Goal: Transaction & Acquisition: Purchase product/service

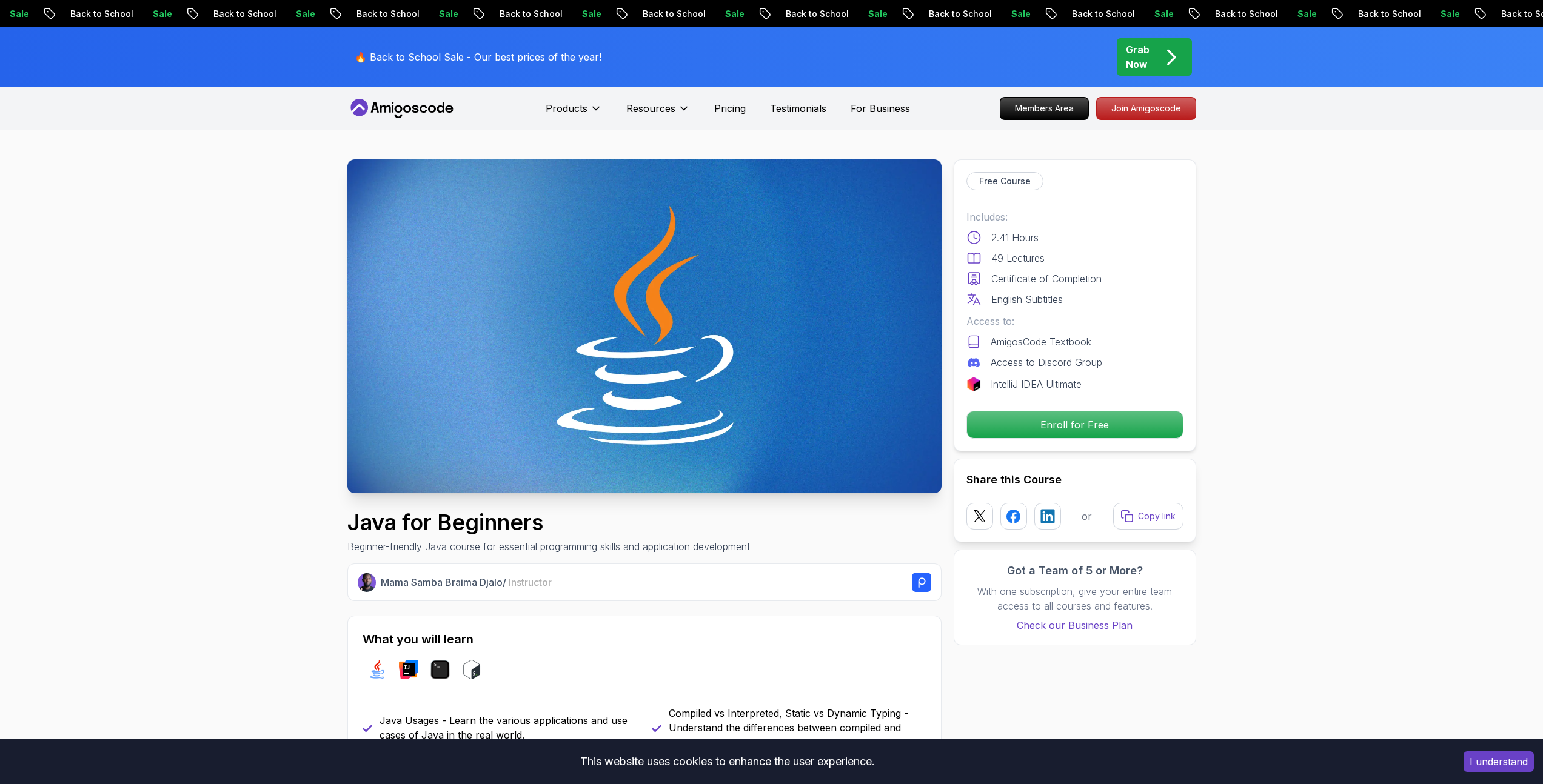
click at [978, 233] on icon at bounding box center [974, 237] width 12 height 12
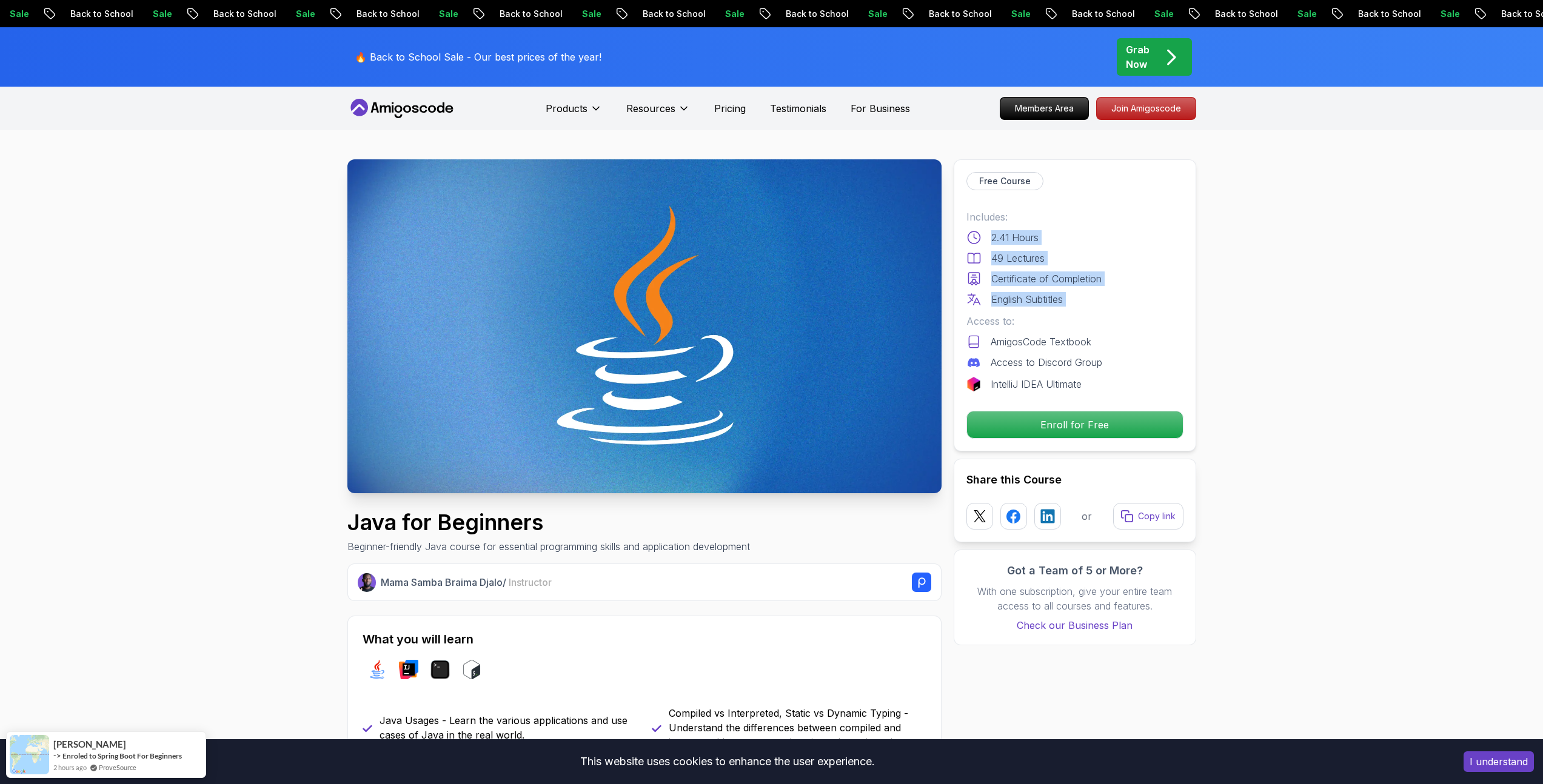
drag, startPoint x: 978, startPoint y: 233, endPoint x: 1102, endPoint y: 304, distance: 142.9
click at [1102, 304] on div "Includes: 2.41 Hours 49 Lectures Certificate of Completion English Subtitles" at bounding box center [1074, 257] width 217 height 97
click at [1102, 303] on div "English Subtitles" at bounding box center [1074, 299] width 217 height 14
drag, startPoint x: 1102, startPoint y: 303, endPoint x: 980, endPoint y: 230, distance: 142.2
click at [980, 230] on div "Includes: 2.41 Hours 49 Lectures Certificate of Completion English Subtitles" at bounding box center [1074, 257] width 217 height 97
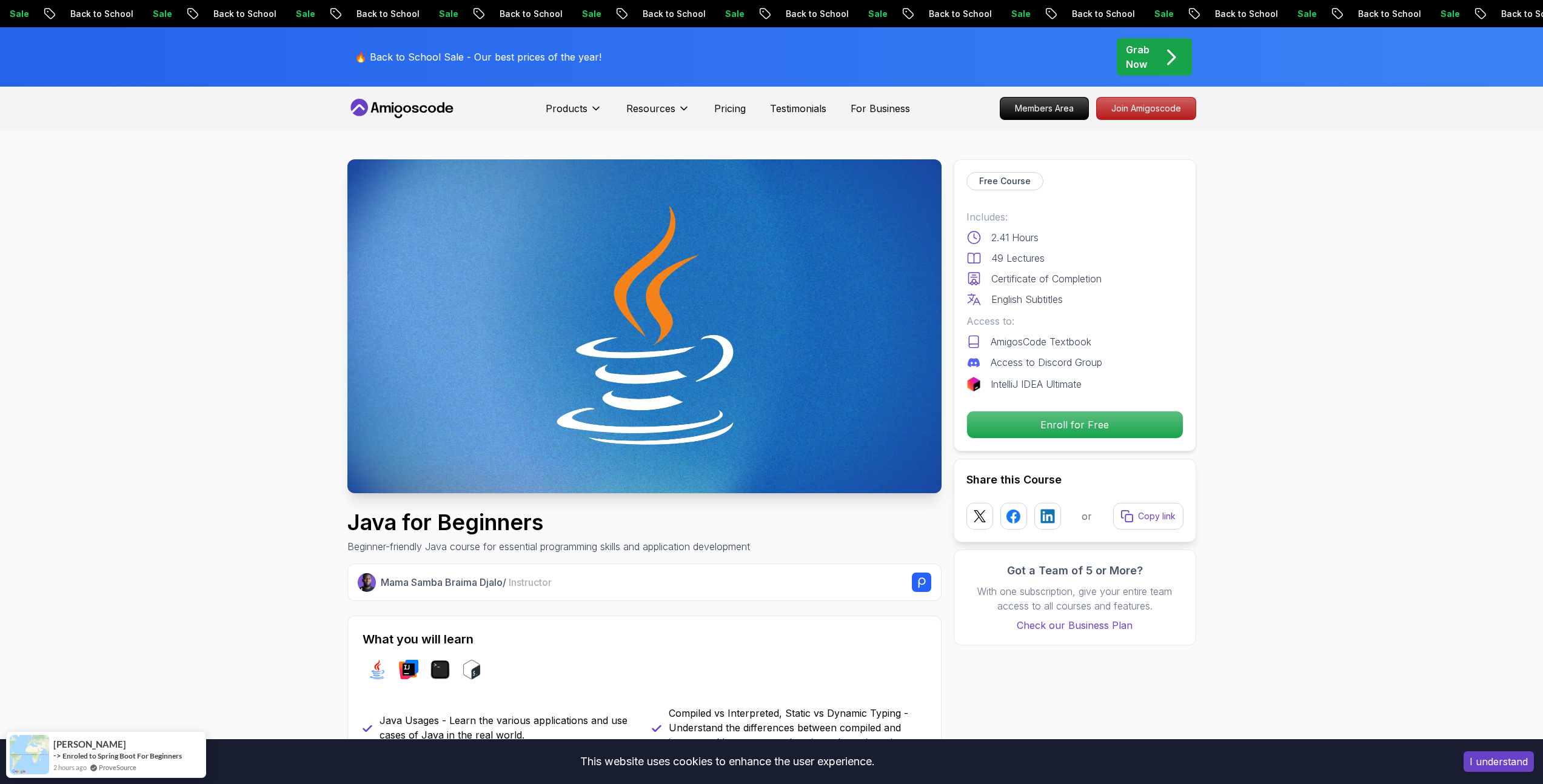
drag, startPoint x: 133, startPoint y: 132, endPoint x: 154, endPoint y: 132, distance: 21.0
click at [384, 108] on icon at bounding box center [402, 108] width 109 height 19
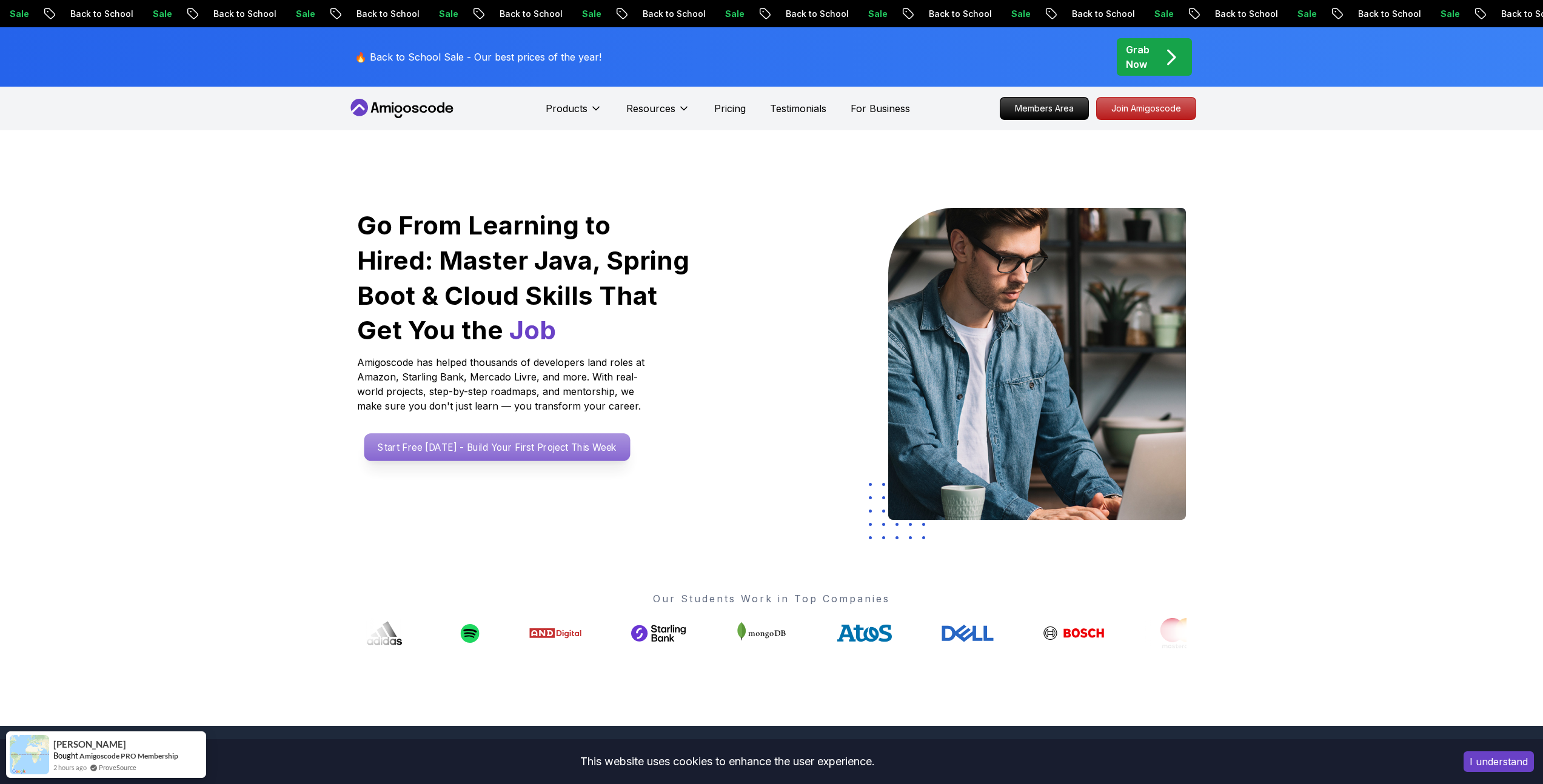
click at [512, 446] on p "Start Free [DATE] - Build Your First Project This Week" at bounding box center [496, 446] width 266 height 28
click at [736, 105] on p "Pricing" at bounding box center [730, 108] width 32 height 14
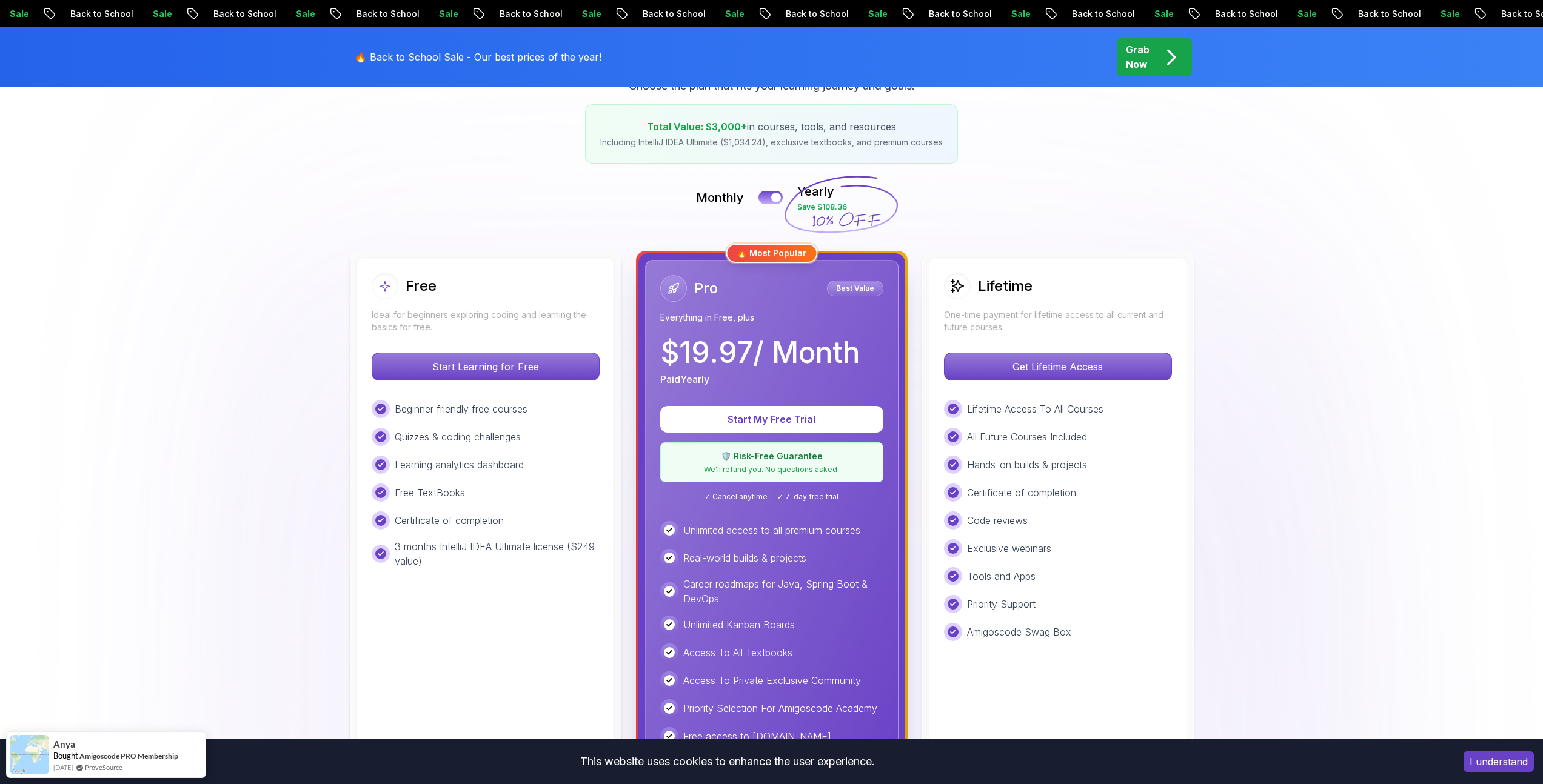
scroll to position [186, 0]
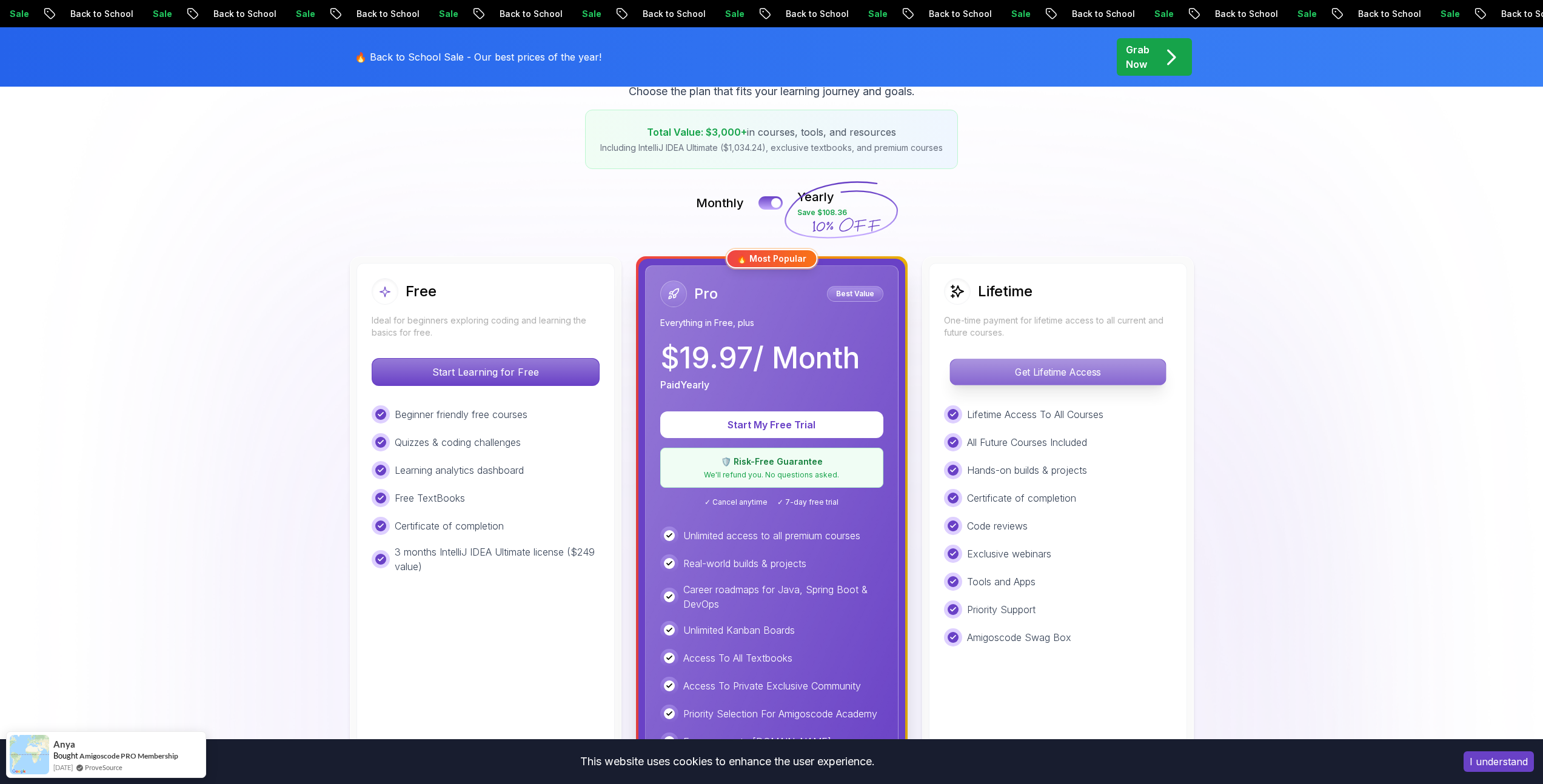
click at [1056, 373] on p "Get Lifetime Access" at bounding box center [1057, 372] width 215 height 26
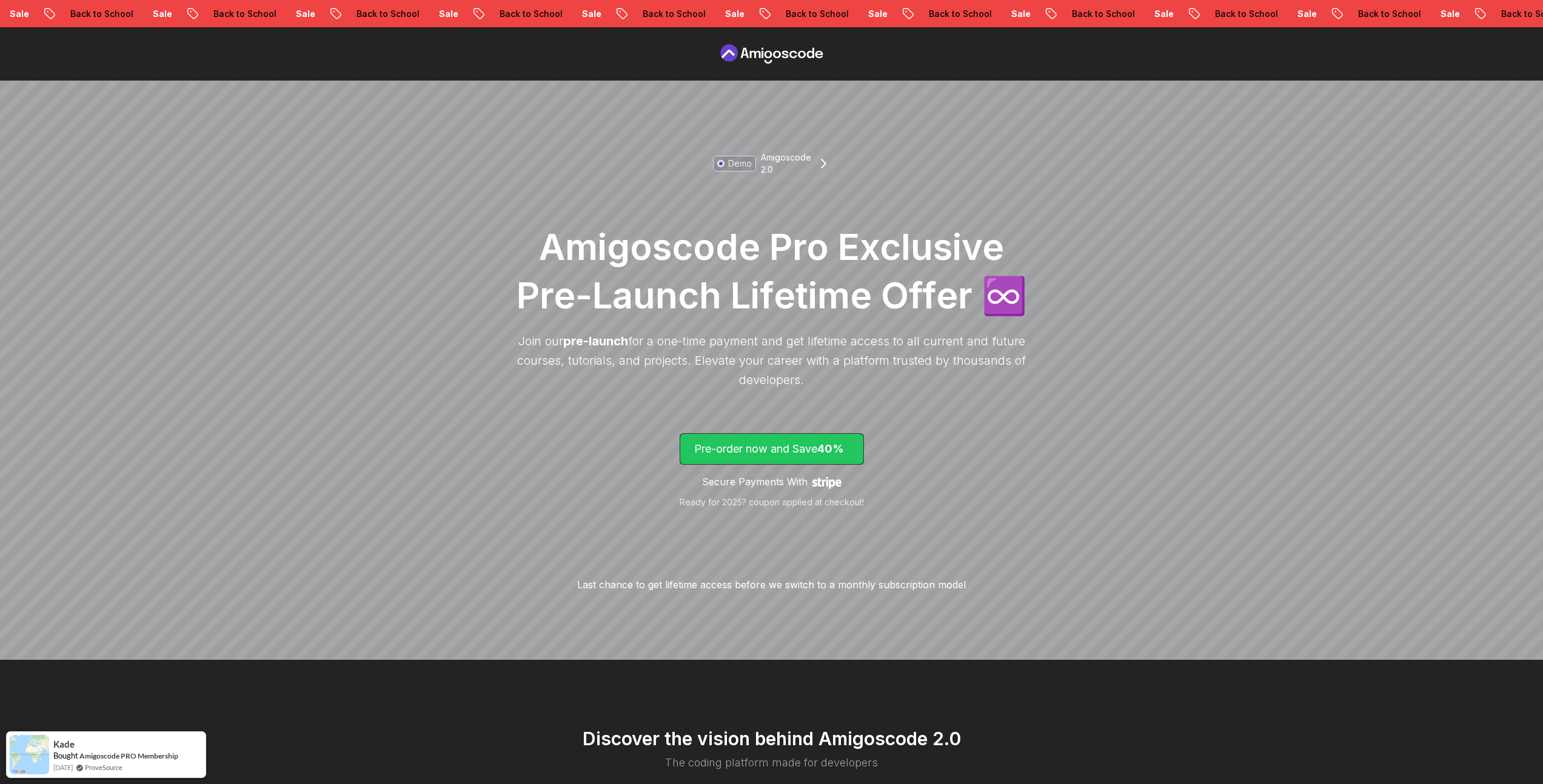
click at [769, 451] on p "Pre-order now and Save 40%" at bounding box center [772, 449] width 155 height 17
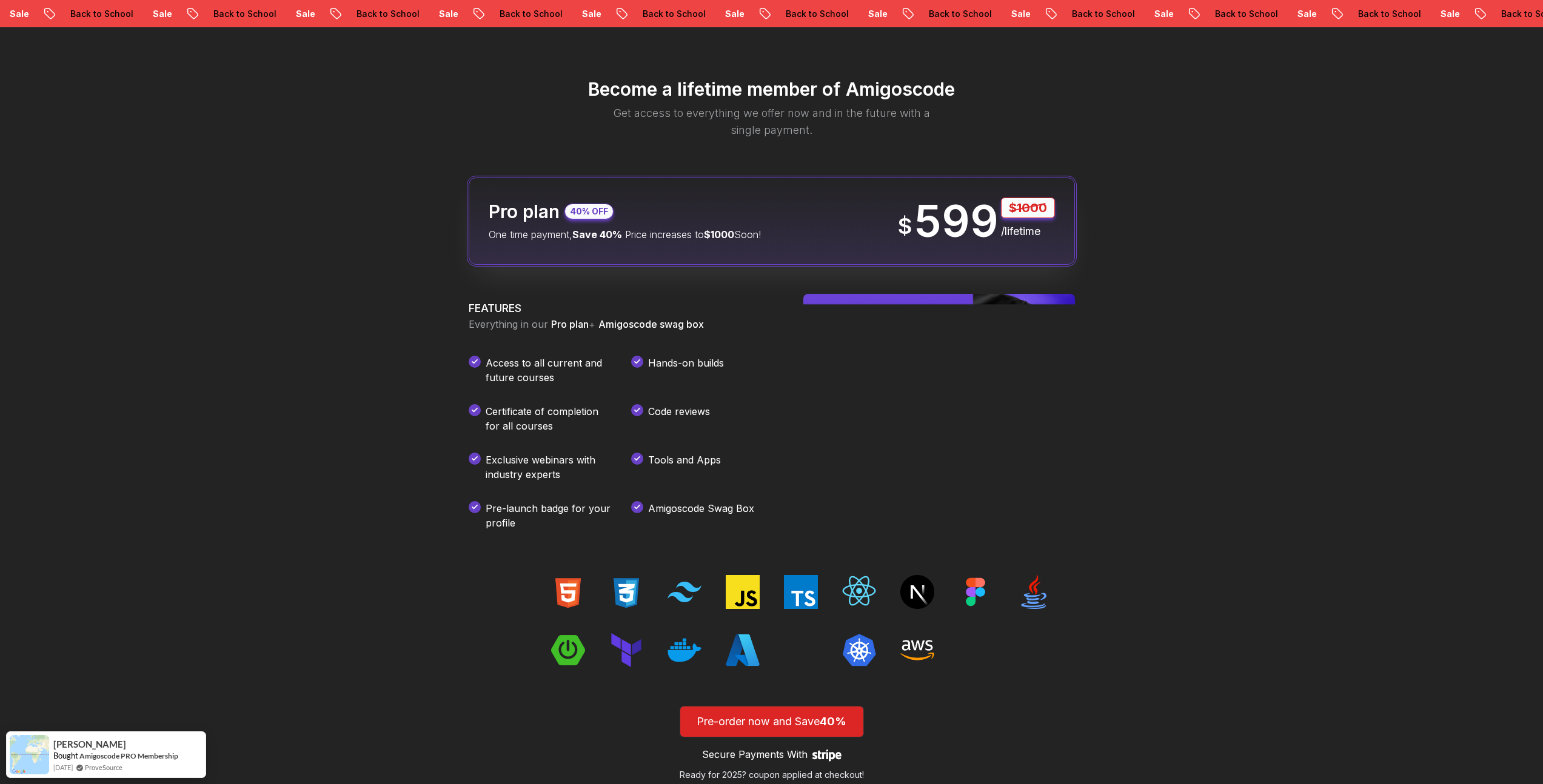
scroll to position [1436, 0]
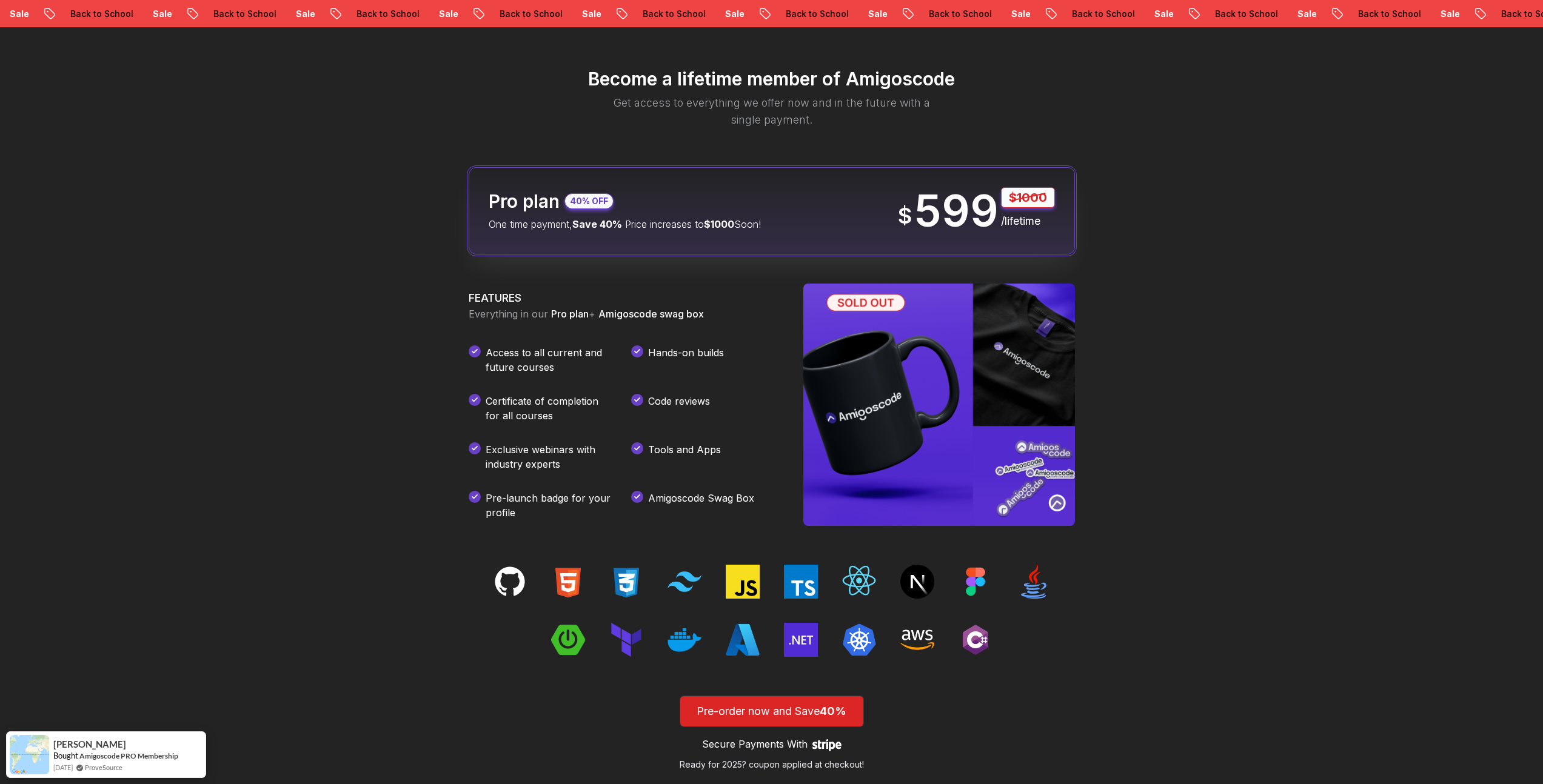
click at [510, 229] on p "One time payment, Save 40% Price increases to $1000 Soon!" at bounding box center [625, 224] width 273 height 14
click at [511, 229] on p "One time payment, Save 40% Price increases to $1000 Soon!" at bounding box center [625, 224] width 273 height 14
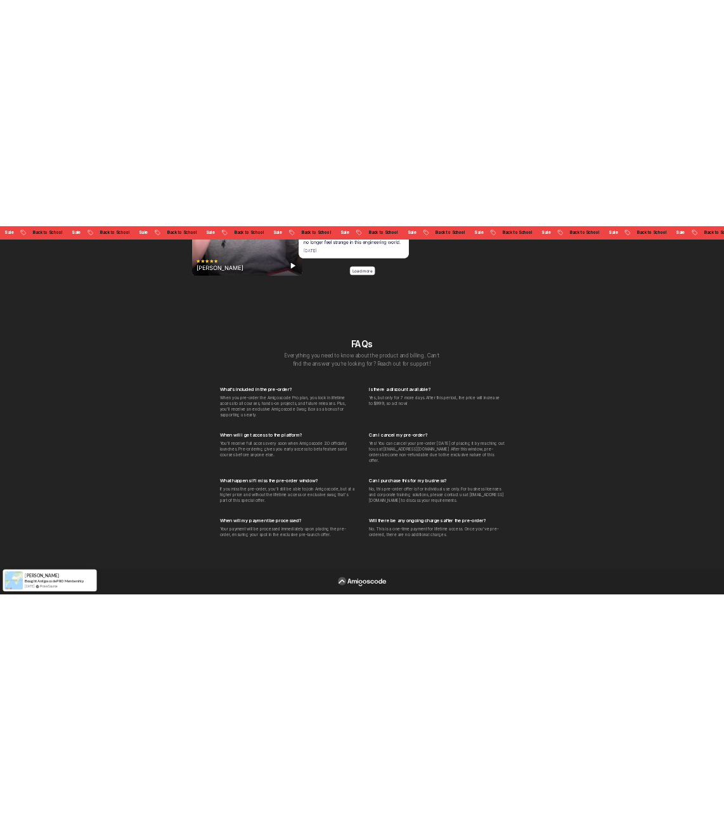
scroll to position [4848, 0]
